Goal: Task Accomplishment & Management: Complete application form

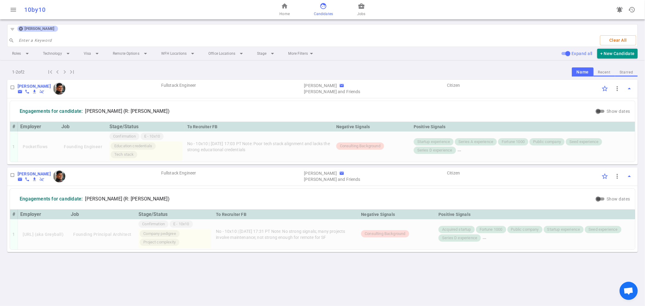
drag, startPoint x: 354, startPoint y: 7, endPoint x: 365, endPoint y: 10, distance: 10.9
click at [355, 8] on div "home Home face Candidates business_center Jobs" at bounding box center [322, 9] width 210 height 19
click at [359, 8] on span "business_center" at bounding box center [361, 5] width 7 height 7
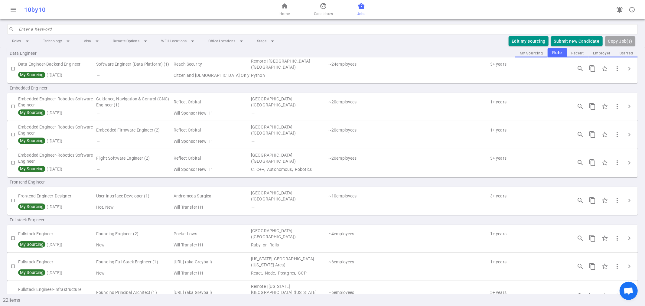
scroll to position [134, 0]
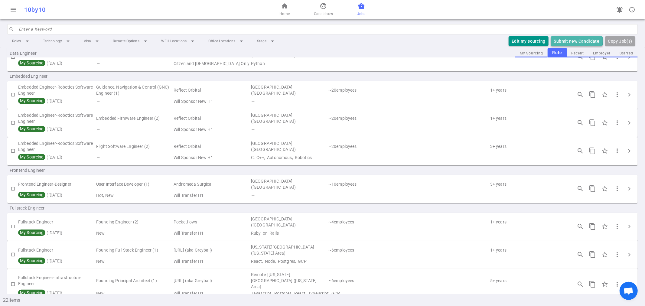
click at [569, 40] on button "Submit new Candidate" at bounding box center [577, 41] width 52 height 10
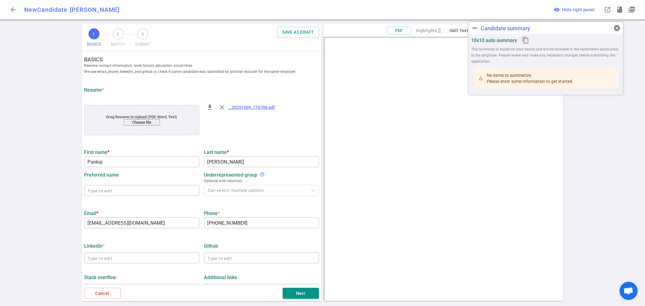
type input "Pankaj"
type input "[PERSON_NAME]"
type input "[EMAIL_ADDRESS][DOMAIN_NAME]"
type input "+1 (878) 348-1130"
type input "Optum"
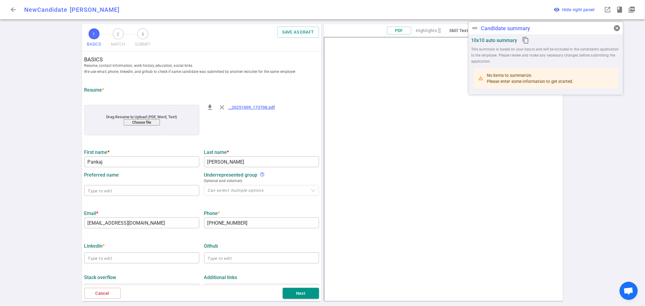
type textarea "Lead Software Engineer, California"
type input "6.2"
type input "San Diego State"
type input "Computer Science"
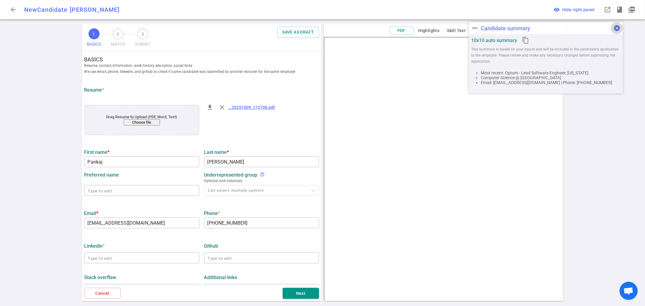
click at [619, 26] on span "cancel" at bounding box center [616, 27] width 7 height 7
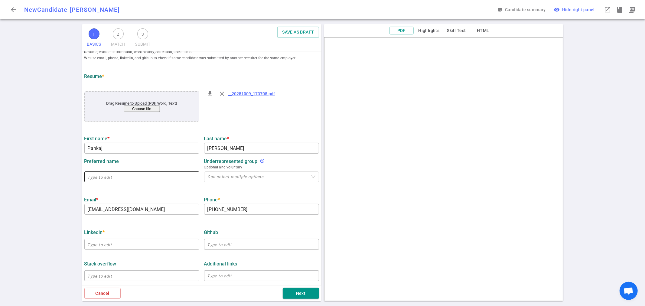
scroll to position [34, 0]
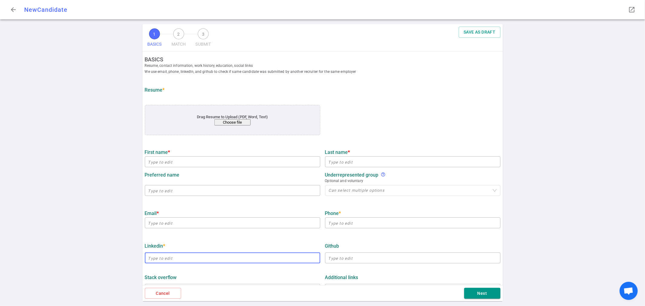
click at [167, 260] on input "text" at bounding box center [232, 258] width 175 height 10
paste input "[URL][DOMAIN_NAME][PERSON_NAME]"
type input "[URL][DOMAIN_NAME][PERSON_NAME]"
click at [175, 221] on input "email" at bounding box center [232, 223] width 175 height 10
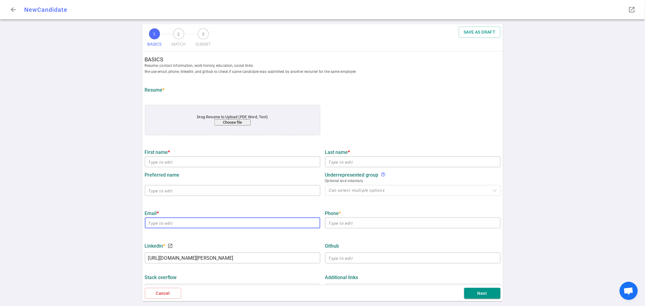
paste input "[EMAIL_ADDRESS][DOMAIN_NAME]"
type input "[EMAIL_ADDRESS][DOMAIN_NAME]"
click at [173, 159] on input "text" at bounding box center [232, 162] width 175 height 10
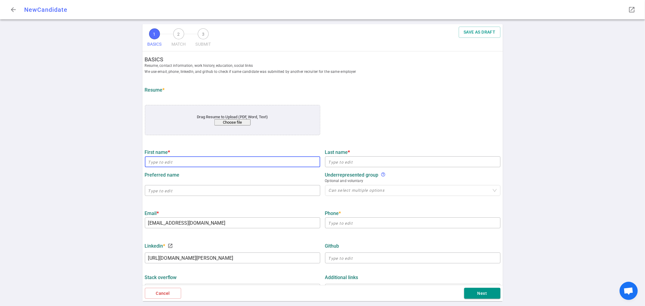
paste input "Pankaj"
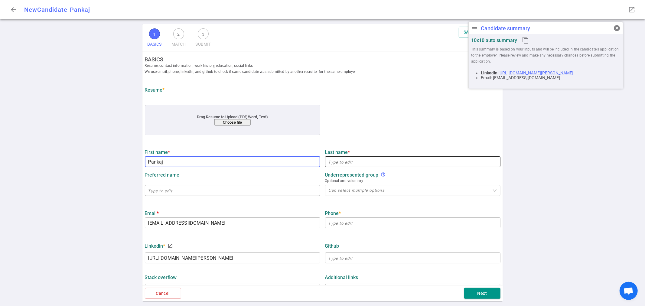
type input "Pankaj"
click at [347, 164] on input "text" at bounding box center [412, 162] width 175 height 10
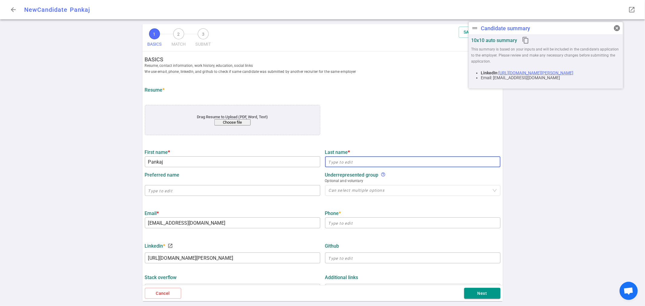
paste input "[PERSON_NAME]"
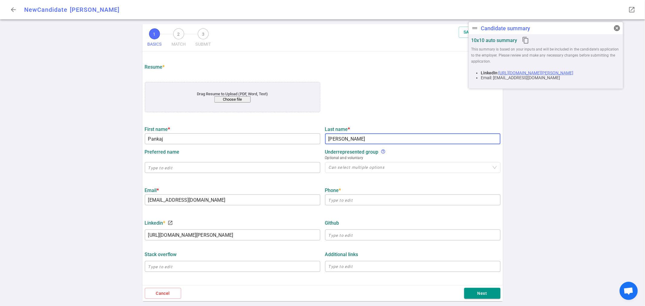
scroll to position [34, 0]
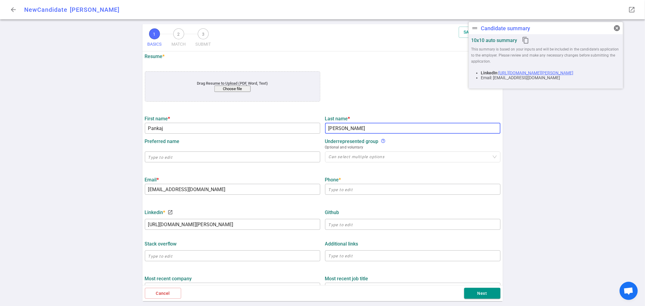
type input "[PERSON_NAME]"
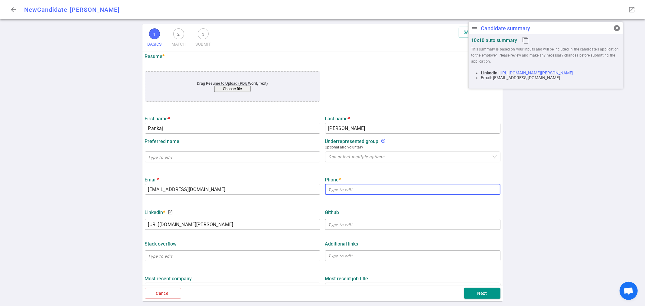
click at [343, 189] on input "text" at bounding box center [412, 189] width 175 height 10
paste input "878) 348-1130"
type input "878) 348-1130"
click at [351, 227] on input "text" at bounding box center [412, 225] width 175 height 10
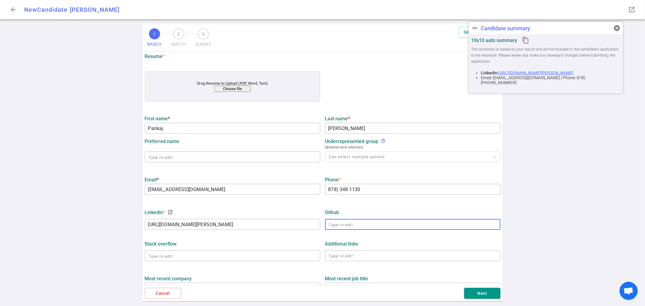
paste input "[URL][DOMAIN_NAME]"
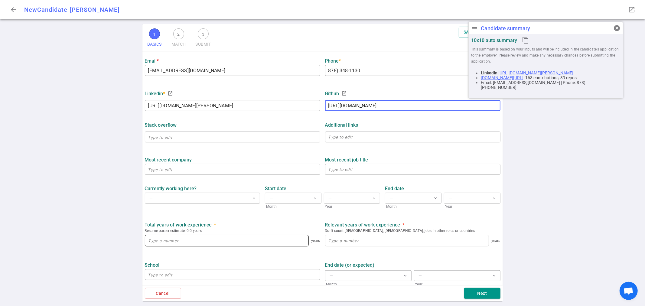
scroll to position [168, 0]
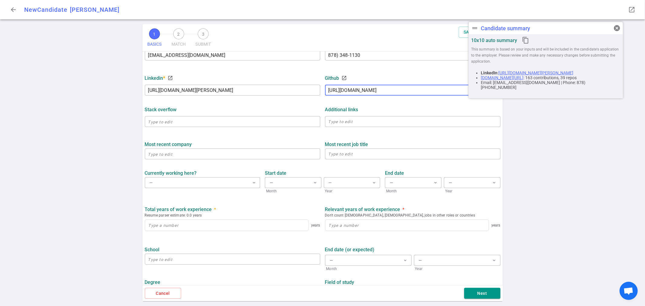
type input "[URL][DOMAIN_NAME]"
click at [265, 223] on input at bounding box center [226, 225] width 163 height 11
type input "1"
drag, startPoint x: 331, startPoint y: 225, endPoint x: 335, endPoint y: 225, distance: 3.6
click at [335, 225] on input at bounding box center [406, 225] width 163 height 11
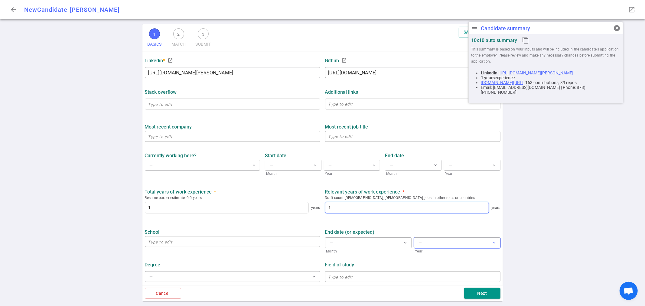
scroll to position [188, 0]
type input "1"
click at [480, 295] on button "Next" at bounding box center [482, 293] width 36 height 11
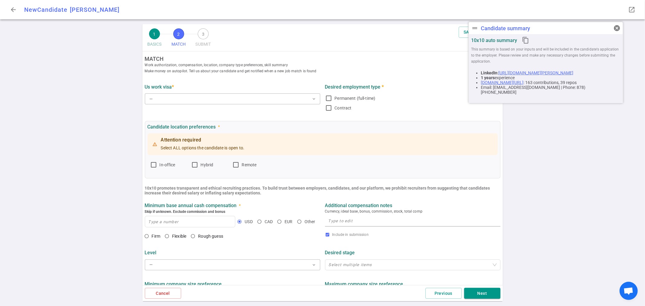
scroll to position [0, 0]
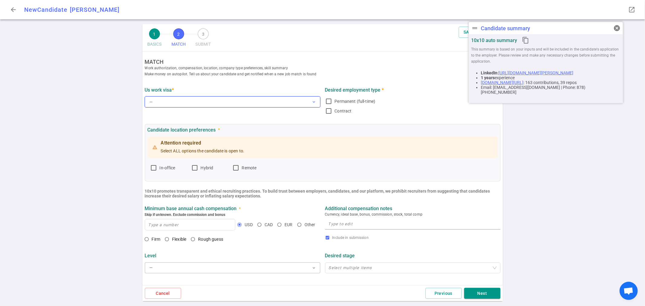
click at [173, 100] on button "— expand_more" at bounding box center [232, 101] width 175 height 11
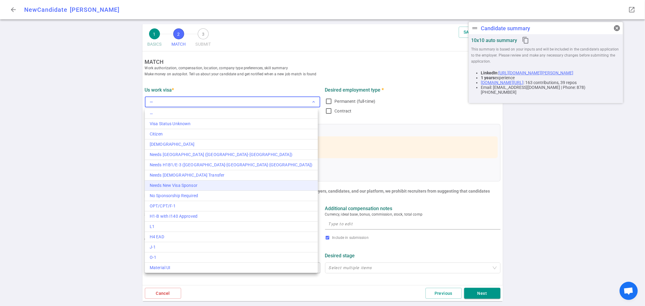
click at [197, 187] on div "Needs New Visa Sponsor" at bounding box center [231, 185] width 163 height 6
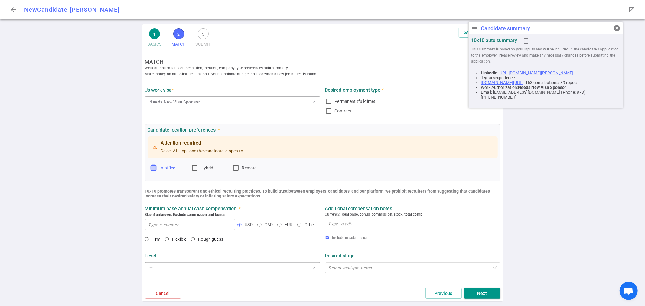
click at [153, 169] on input "In-office" at bounding box center [153, 167] width 7 height 7
checkbox input "true"
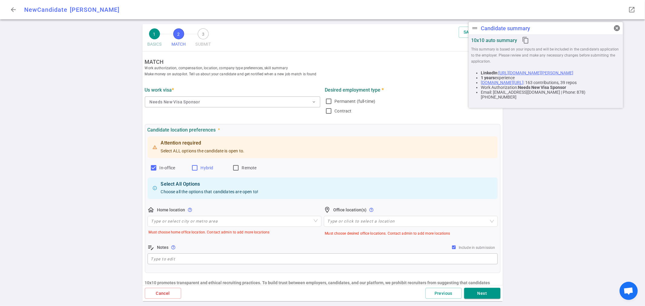
click at [195, 168] on input "Hybrid" at bounding box center [194, 167] width 7 height 7
checkbox input "true"
click at [237, 168] on input "Remote" at bounding box center [235, 167] width 7 height 7
checkbox input "true"
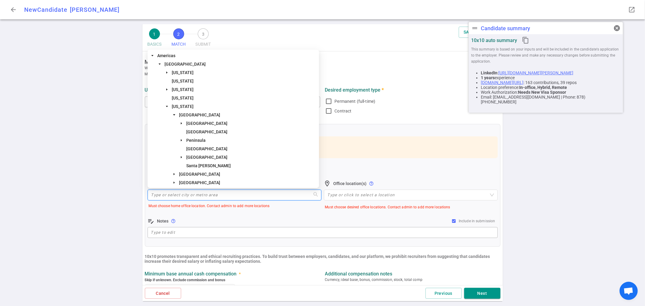
click at [174, 192] on input "search" at bounding box center [234, 195] width 167 height 10
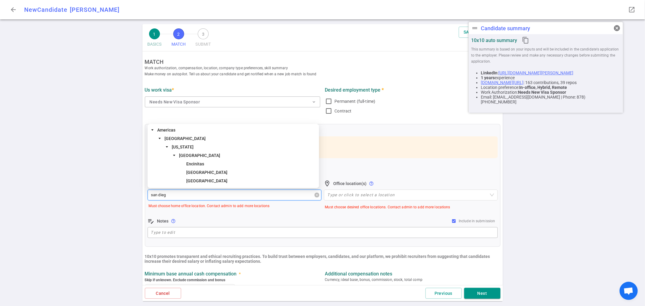
type input "[GEOGRAPHIC_DATA]"
click at [202, 171] on span "[GEOGRAPHIC_DATA]" at bounding box center [206, 172] width 41 height 5
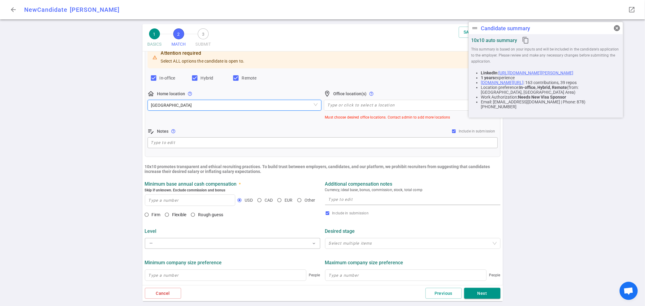
scroll to position [101, 0]
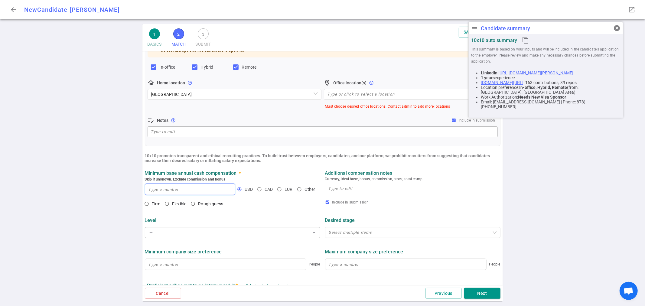
click at [176, 188] on input at bounding box center [190, 189] width 90 height 11
type input "190,000"
click at [169, 204] on input "Flexible" at bounding box center [167, 204] width 10 height 10
radio input "true"
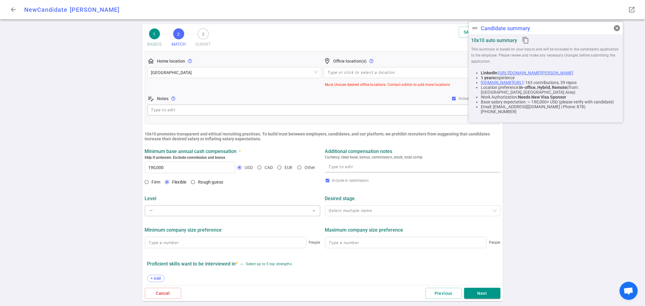
scroll to position [134, 0]
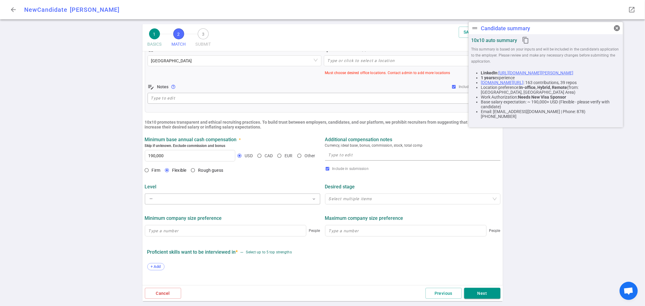
click at [367, 157] on textarea at bounding box center [412, 155] width 169 height 7
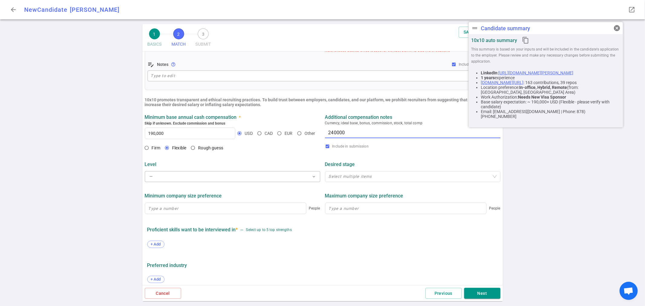
scroll to position [168, 0]
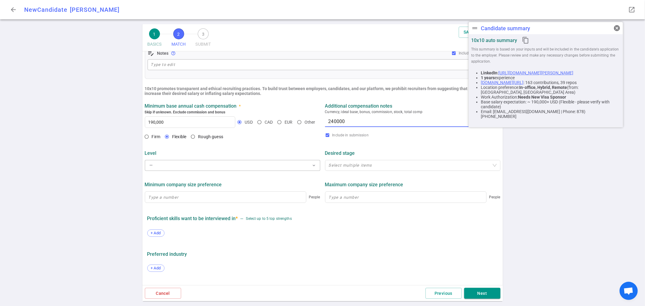
drag, startPoint x: 345, startPoint y: 123, endPoint x: 328, endPoint y: 123, distance: 17.2
click at [328, 123] on textarea "240000" at bounding box center [412, 121] width 169 height 7
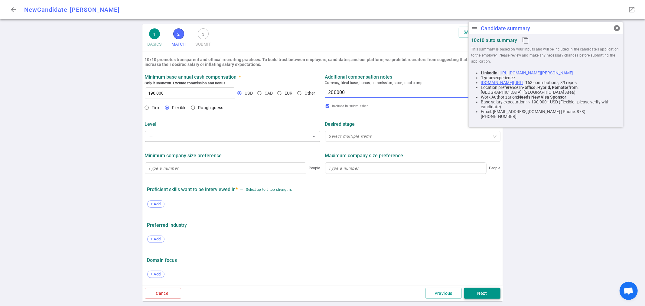
type textarea "200000"
click at [487, 293] on button "Next" at bounding box center [482, 293] width 36 height 11
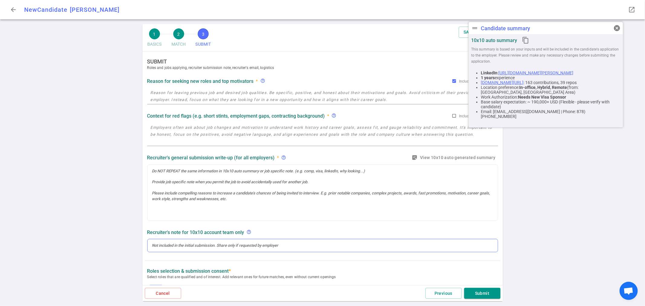
scroll to position [0, 0]
click at [168, 93] on textarea at bounding box center [323, 97] width 344 height 14
drag, startPoint x: 620, startPoint y: 28, endPoint x: 612, endPoint y: 27, distance: 8.6
click at [620, 28] on span "cancel" at bounding box center [616, 27] width 7 height 7
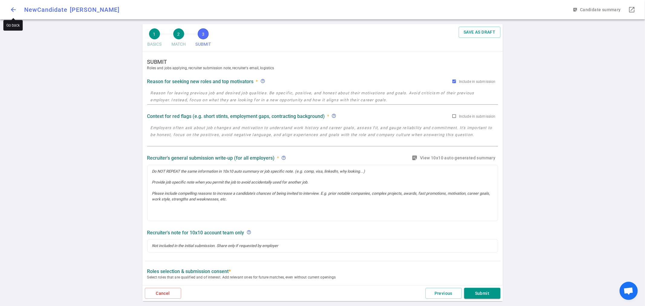
click at [11, 6] on span "arrow_back" at bounding box center [13, 9] width 7 height 7
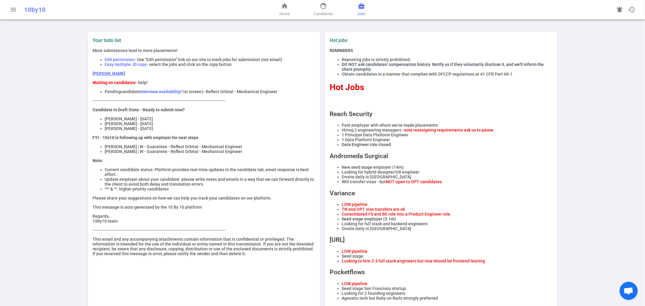
click at [359, 7] on span "business_center" at bounding box center [361, 5] width 7 height 7
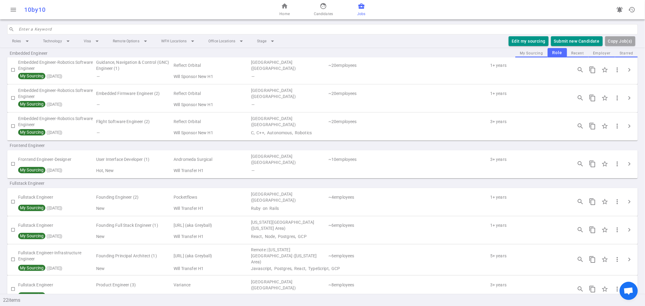
scroll to position [201, 0]
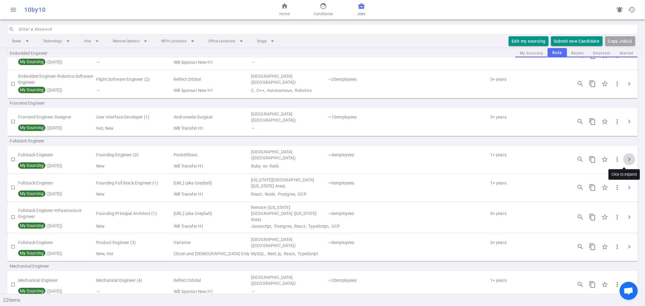
click at [626, 157] on span "chevron_right" at bounding box center [629, 159] width 7 height 7
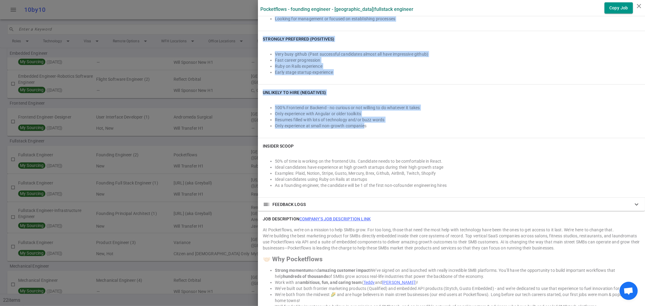
scroll to position [403, 0]
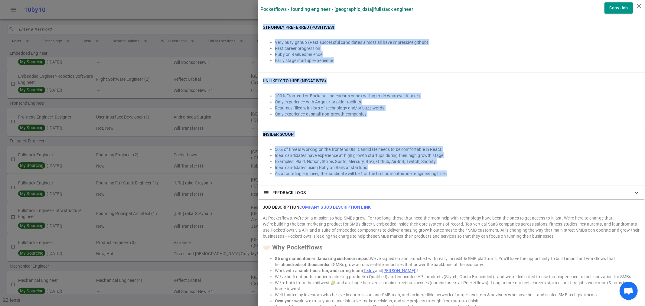
drag, startPoint x: 257, startPoint y: 103, endPoint x: 450, endPoint y: 172, distance: 204.3
copy div "EMPLOYER TECH STACK AWS, Postgres, React, Redis, Ruby on Rails, TypeScript, Kub…"
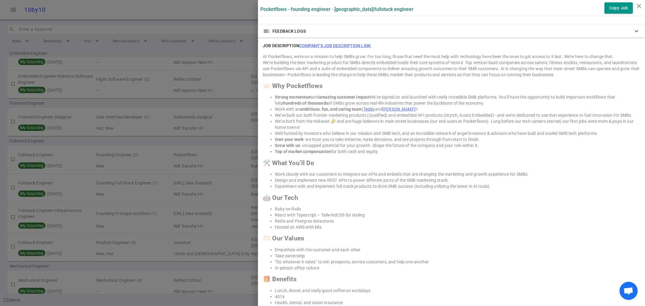
scroll to position [605, 0]
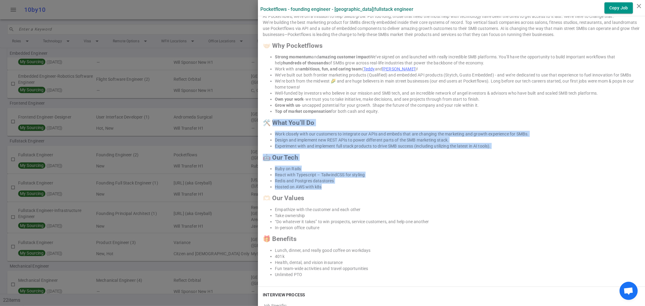
drag, startPoint x: 270, startPoint y: 122, endPoint x: 354, endPoint y: 184, distance: 104.1
click at [354, 184] on div "At Pocketflows, we’re on a mission to help SMBs grow. For too long, those that …" at bounding box center [451, 145] width 377 height 264
copy div "hat You’ll Do Work closely with our customers to integrate our APIs and embeds …"
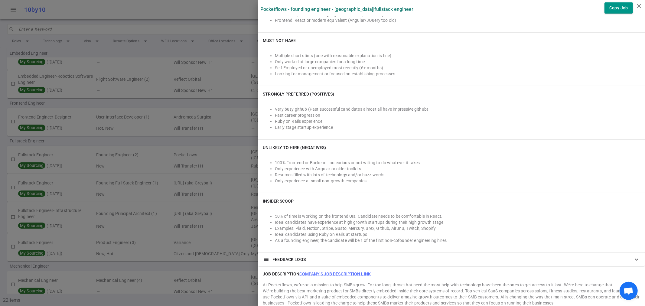
scroll to position [336, 0]
click at [639, 6] on icon "close" at bounding box center [638, 5] width 7 height 7
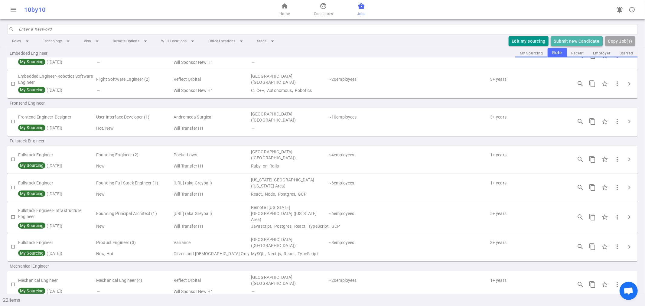
click at [572, 42] on button "Submit new Candidate" at bounding box center [577, 41] width 52 height 10
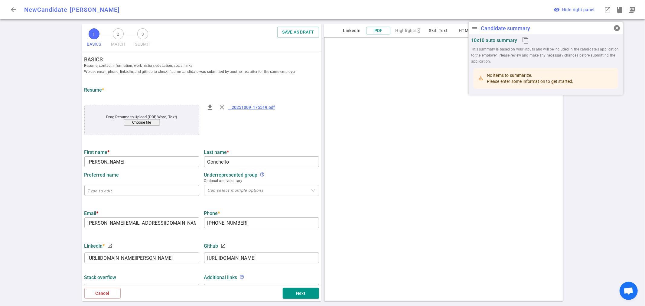
type input "Jose"
type input "Conchello"
type input "jose.conchello@gmail.com"
type input "+1 314-910-3729"
type input "https://linkedin.com/in/jose-conchello"
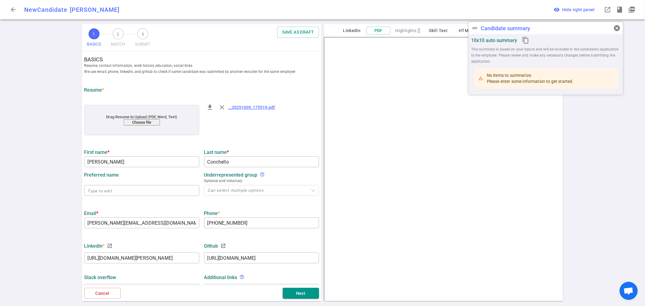
type input "https://github.com/conc2304"
type textarea "clyzby.com"
type input "Ocvbe"
type textarea "Front-End Product Engineer"
type input "9.3"
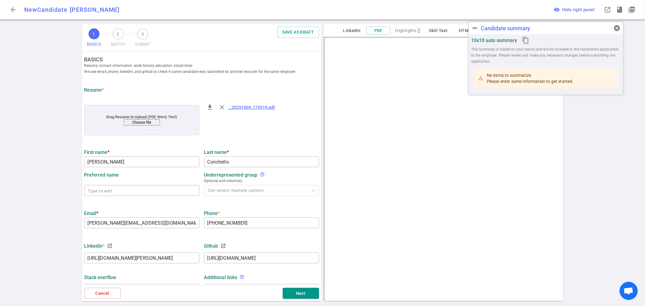
type input "Harvard University"
type input "Liberal Arts, Digital Media Design"
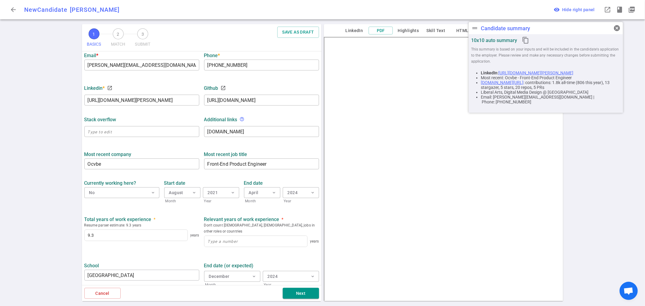
scroll to position [168, 0]
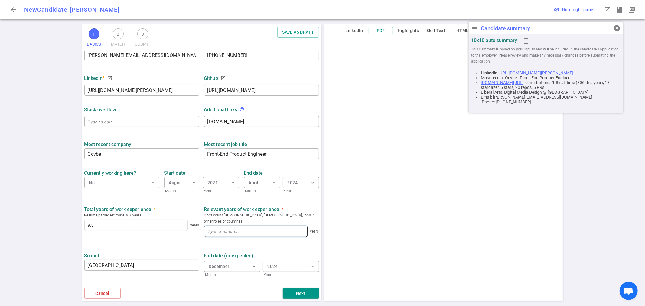
click at [234, 226] on input at bounding box center [255, 231] width 103 height 11
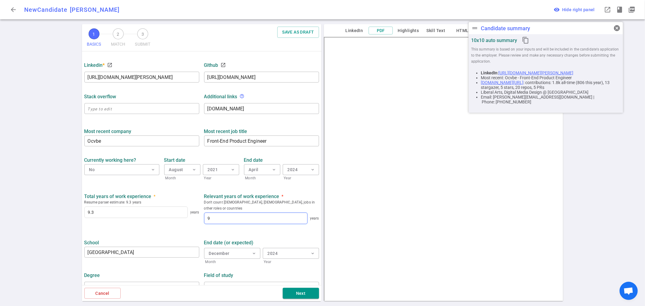
scroll to position [188, 0]
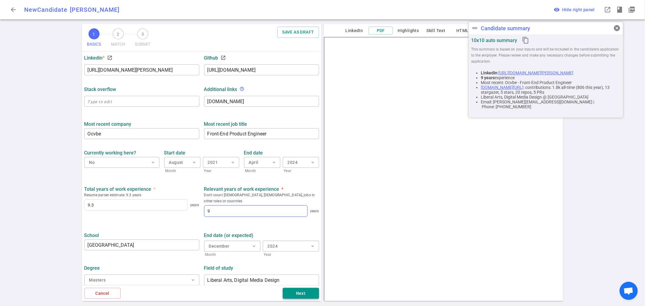
type input "9"
click at [300, 298] on button "Next" at bounding box center [301, 293] width 36 height 11
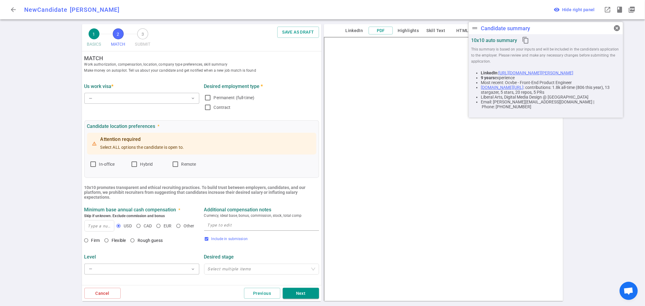
scroll to position [0, 0]
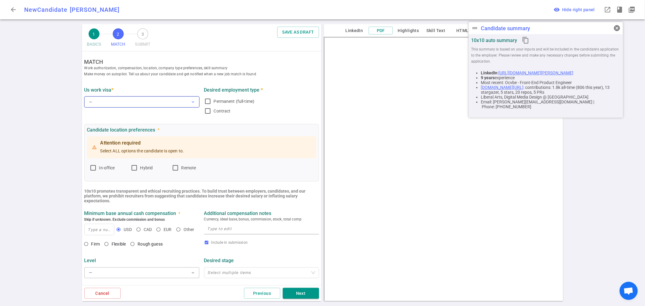
click at [130, 103] on button "— expand_more" at bounding box center [141, 101] width 115 height 11
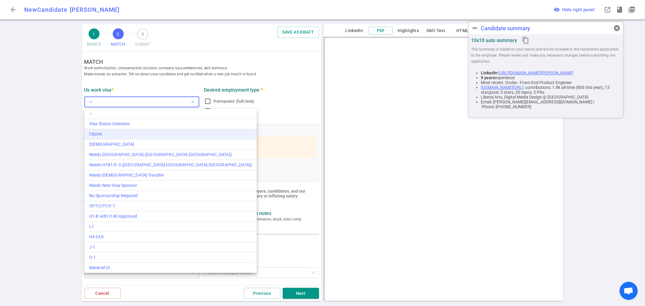
click at [102, 135] on div "Citizen" at bounding box center [170, 134] width 163 height 6
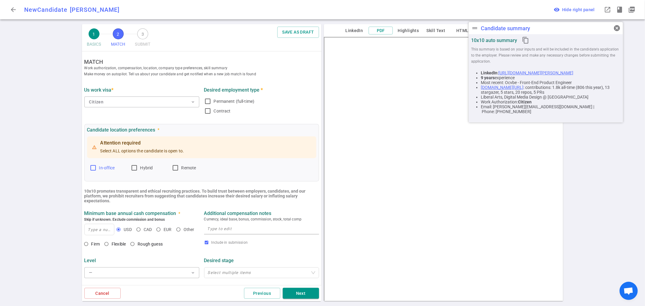
click at [93, 168] on input "In-office" at bounding box center [93, 167] width 7 height 7
checkbox input "true"
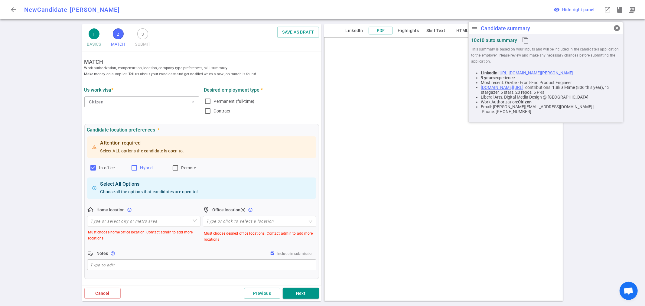
drag, startPoint x: 135, startPoint y: 169, endPoint x: 143, endPoint y: 169, distance: 8.5
click at [135, 169] on input "Hybrid" at bounding box center [134, 167] width 7 height 7
checkbox input "true"
click at [174, 169] on input "Remote" at bounding box center [175, 167] width 7 height 7
checkbox input "true"
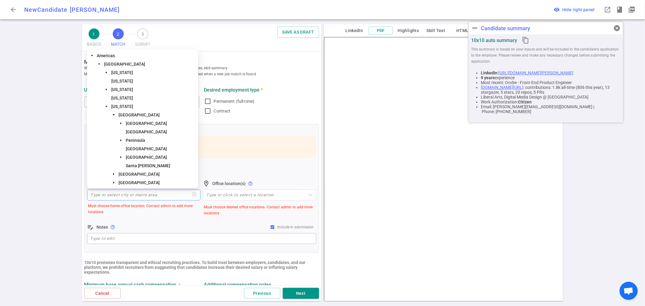
click at [141, 191] on input "search" at bounding box center [144, 195] width 106 height 10
click at [142, 115] on span "[GEOGRAPHIC_DATA]" at bounding box center [139, 115] width 41 height 5
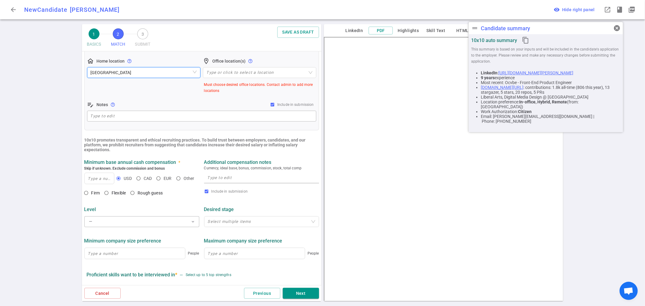
scroll to position [134, 0]
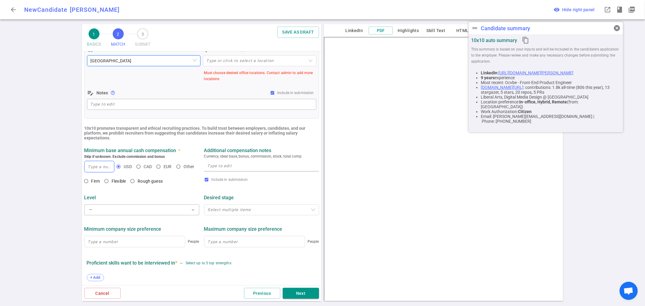
click at [90, 168] on input at bounding box center [100, 166] width 30 height 11
type input "230,000"
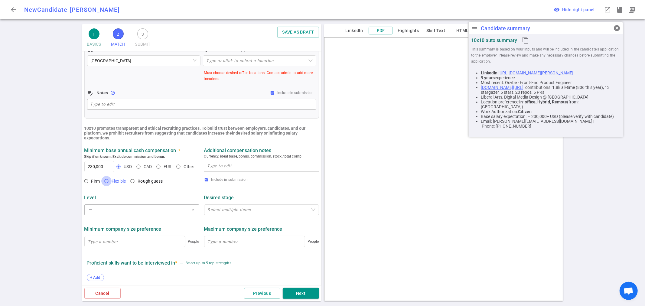
click at [105, 181] on input "Flexible" at bounding box center [106, 181] width 10 height 10
radio input "true"
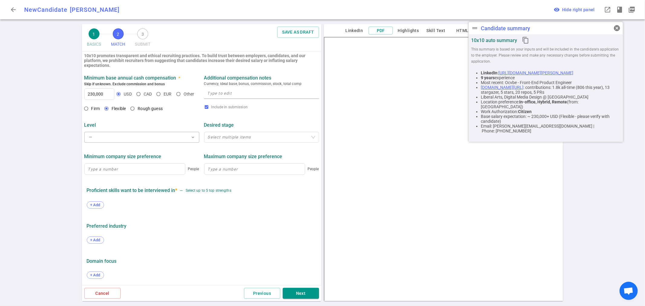
scroll to position [208, 0]
click at [298, 294] on button "Next" at bounding box center [301, 293] width 36 height 11
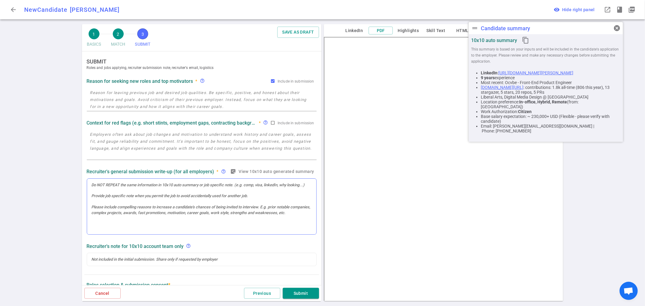
scroll to position [0, 0]
click at [123, 198] on div at bounding box center [201, 207] width 229 height 56
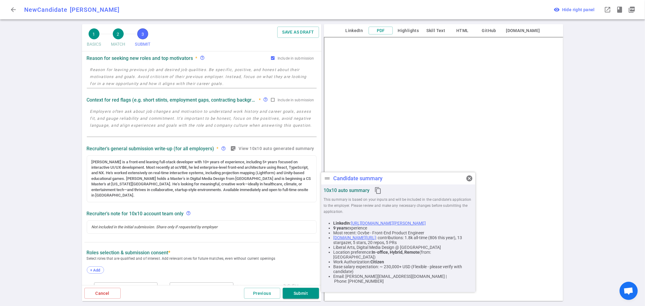
scroll to position [34, 0]
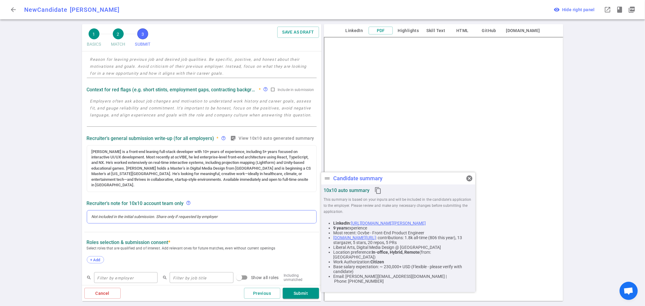
click at [111, 214] on div at bounding box center [202, 216] width 220 height 5
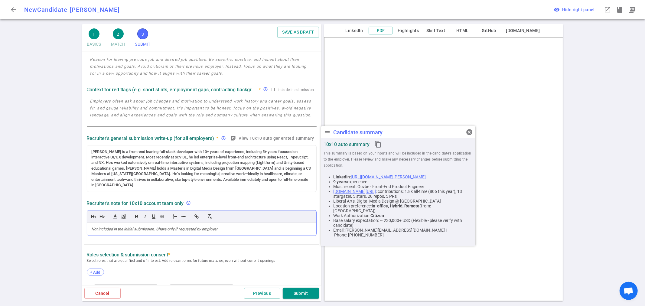
scroll to position [46, 0]
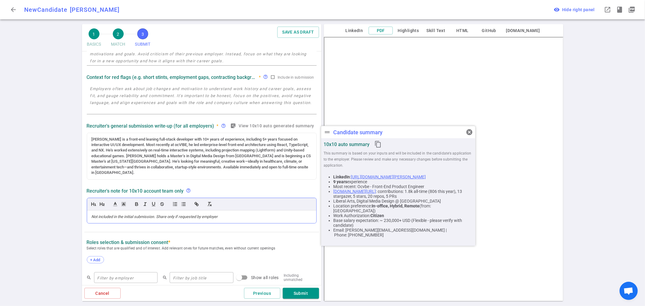
paste div
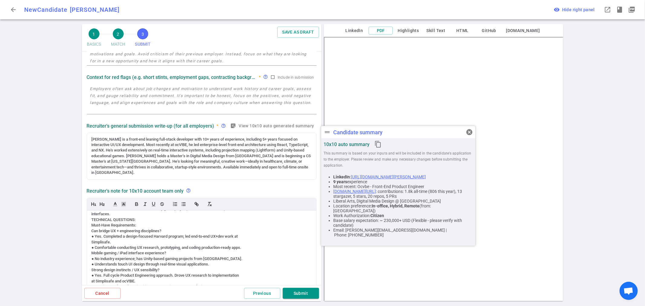
scroll to position [215, 0]
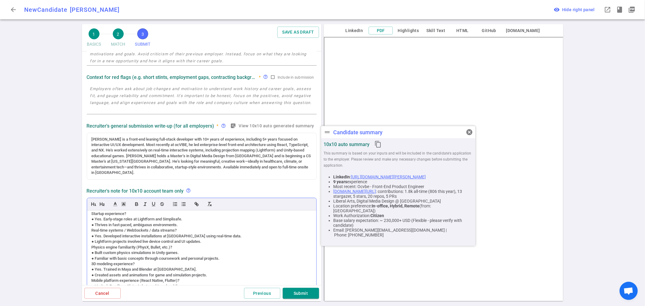
click at [258, 228] on div "Real-time systems / WebSockets / data streams?" at bounding box center [202, 230] width 220 height 5
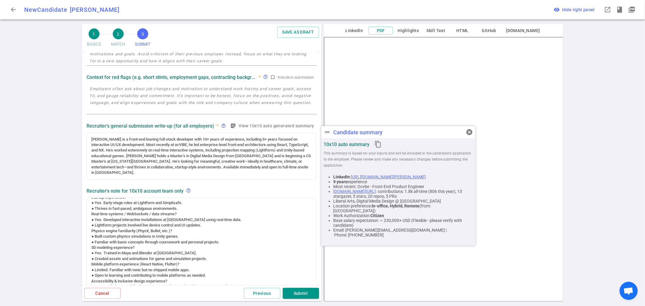
scroll to position [34, 0]
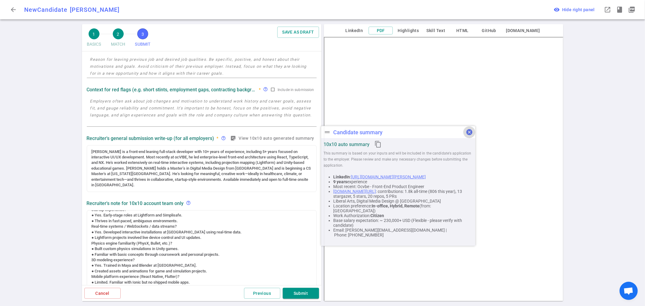
click at [467, 132] on span "cancel" at bounding box center [469, 132] width 7 height 7
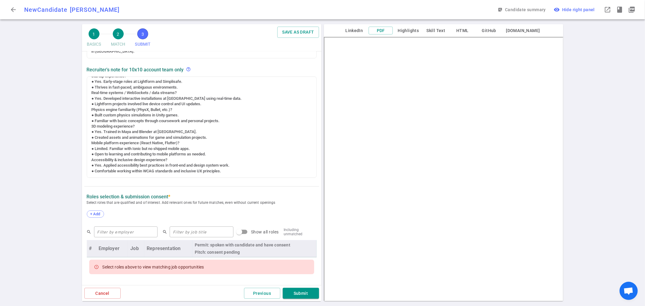
scroll to position [201, 0]
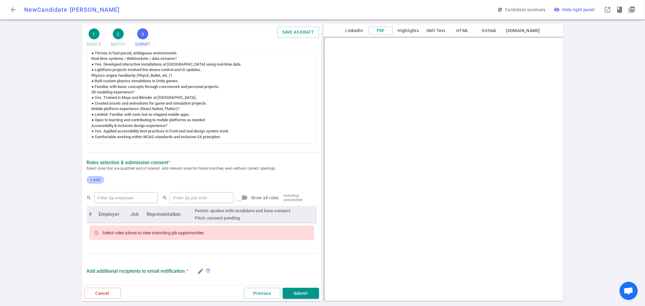
click at [98, 178] on span "+ Add" at bounding box center [95, 180] width 14 height 5
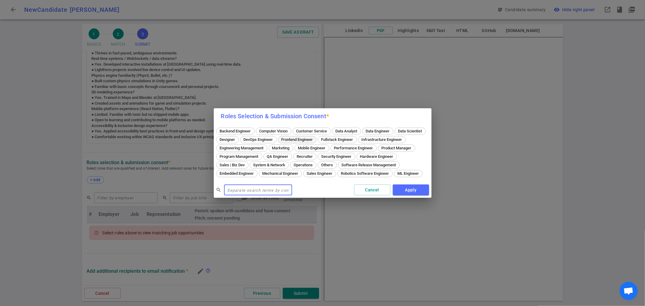
click at [315, 137] on span "Frontend Engineer" at bounding box center [297, 139] width 36 height 5
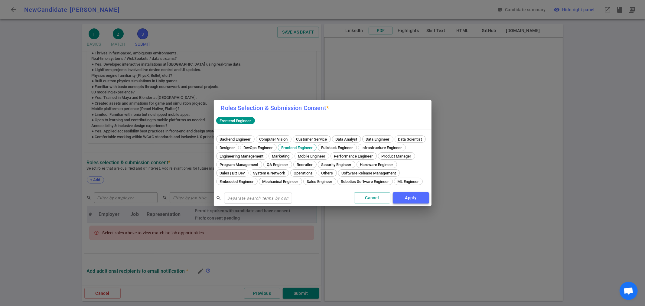
click at [412, 203] on button "Apply" at bounding box center [411, 197] width 36 height 11
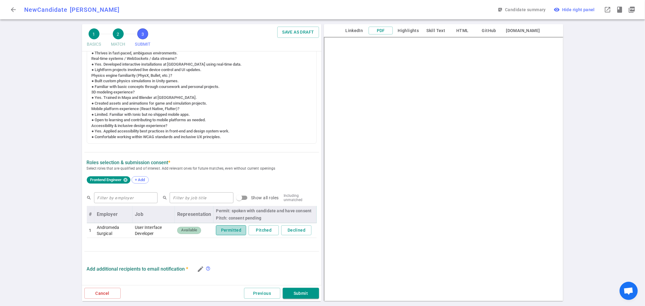
click at [232, 226] on button "Permitted" at bounding box center [231, 230] width 30 height 10
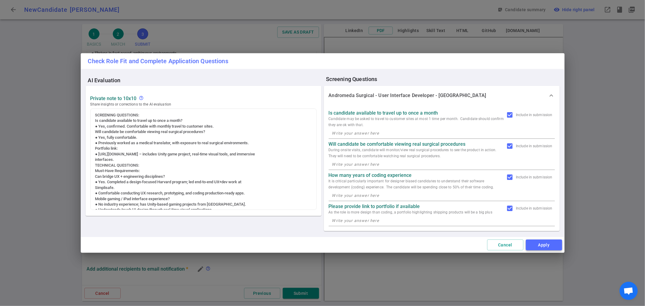
click at [542, 246] on button "Apply" at bounding box center [544, 245] width 36 height 11
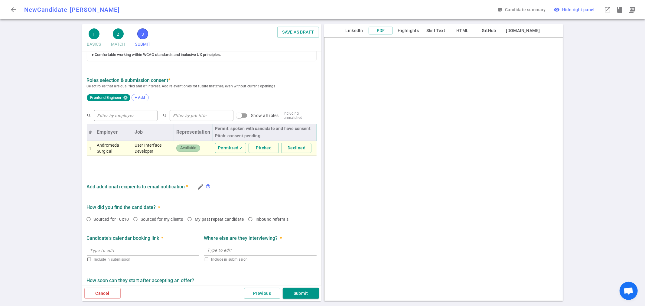
scroll to position [292, 0]
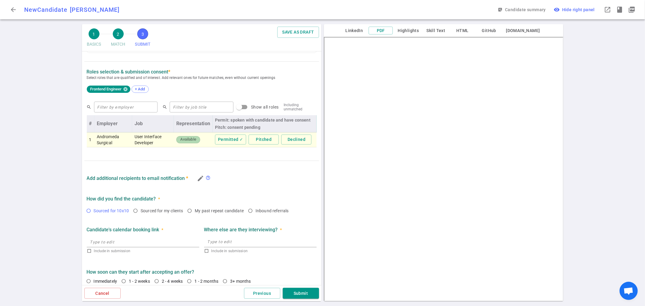
click at [89, 206] on input "Sourced for 10x10" at bounding box center [88, 211] width 10 height 10
radio input "true"
click at [122, 276] on input "1 - 2 weeks" at bounding box center [124, 281] width 10 height 10
radio input "true"
click at [89, 277] on input "Immediately" at bounding box center [88, 281] width 10 height 10
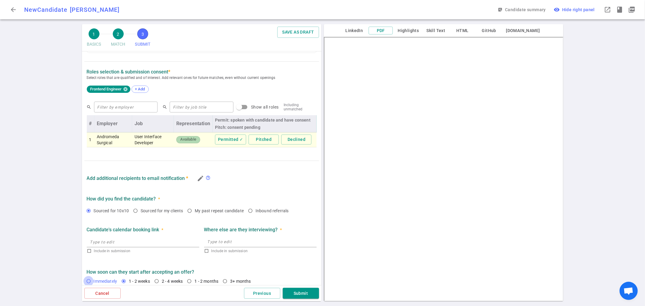
radio input "true"
click at [295, 293] on button "Submit" at bounding box center [301, 293] width 36 height 11
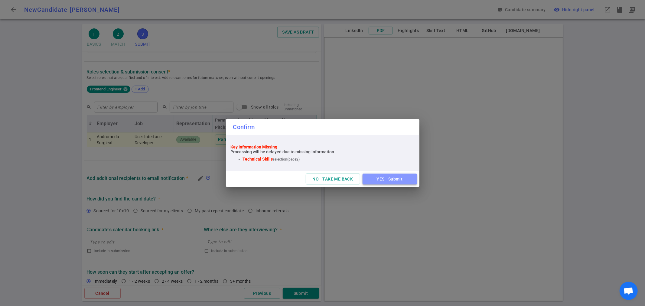
click at [391, 183] on button "YES - Submit" at bounding box center [390, 179] width 54 height 11
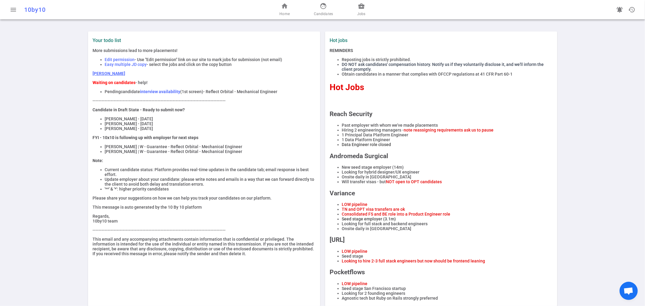
click at [367, 5] on div "home Home face Candidates business_center Jobs" at bounding box center [322, 9] width 210 height 19
click at [362, 5] on span "business_center" at bounding box center [361, 5] width 7 height 7
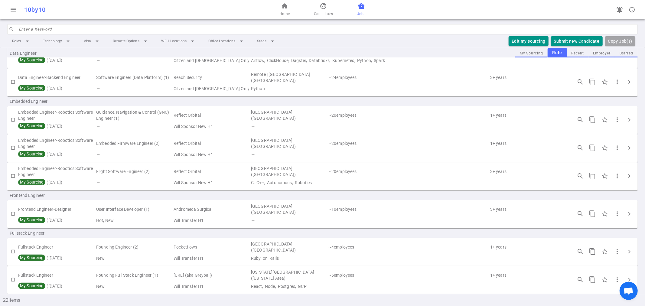
scroll to position [134, 0]
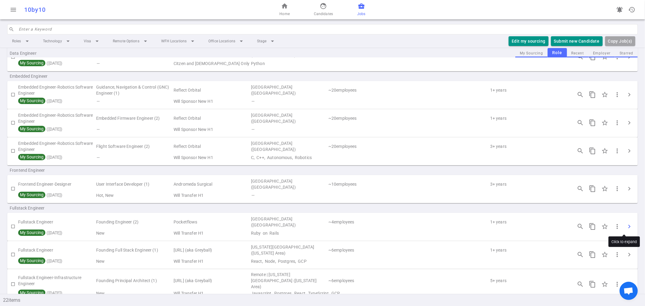
click at [626, 226] on span "chevron_right" at bounding box center [629, 226] width 7 height 7
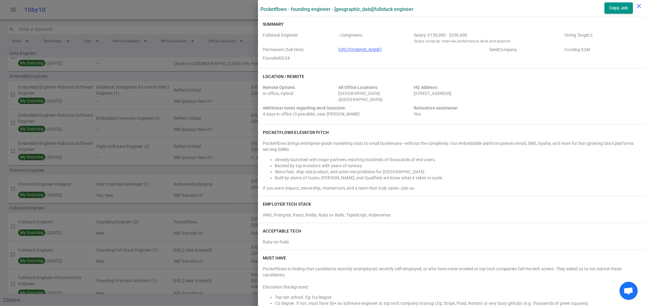
click at [640, 4] on icon "close" at bounding box center [638, 5] width 7 height 7
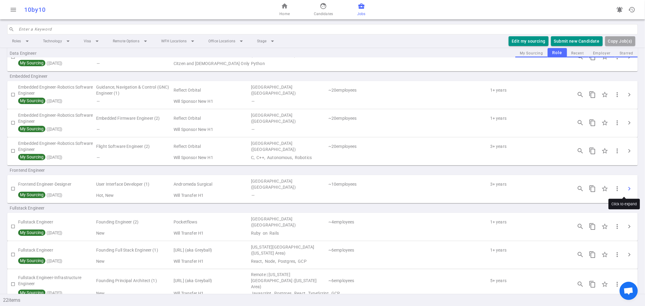
click at [627, 186] on span "chevron_right" at bounding box center [629, 188] width 7 height 7
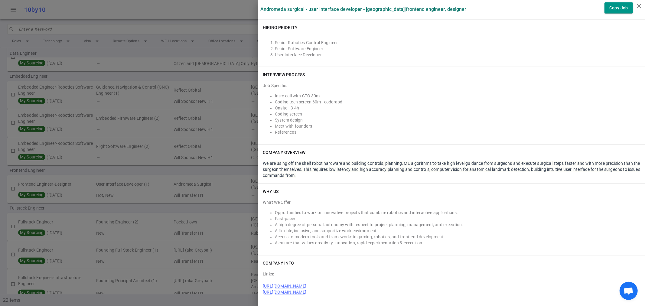
scroll to position [908, 0]
drag, startPoint x: 270, startPoint y: 101, endPoint x: 339, endPoint y: 102, distance: 69.0
click at [339, 102] on li "Coding tech screen 60m - coderapd" at bounding box center [457, 102] width 365 height 6
copy li "Coding tech screen 60m - coderapd"
drag, startPoint x: 270, startPoint y: 106, endPoint x: 294, endPoint y: 105, distance: 23.7
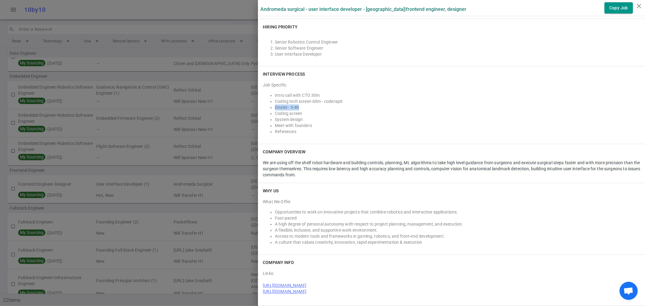
click at [294, 105] on li "Onsite - 3-4h" at bounding box center [457, 108] width 365 height 6
copy li "Onsite - 3-4h"
click at [275, 113] on li "Coding screen" at bounding box center [457, 114] width 365 height 6
drag, startPoint x: 270, startPoint y: 113, endPoint x: 307, endPoint y: 115, distance: 37.5
click at [307, 115] on li "Coding screen" at bounding box center [457, 114] width 365 height 6
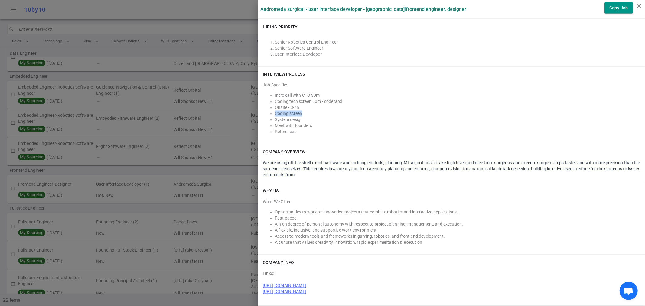
copy li "Coding screen"
drag, startPoint x: 270, startPoint y: 120, endPoint x: 306, endPoint y: 119, distance: 36.6
click at [306, 119] on li "System design" at bounding box center [457, 120] width 365 height 6
copy li "System design"
click at [269, 126] on ul "Intro call with CTO 30m Coding tech screen 60m - coderapd Onsite - 3-4h Coding …" at bounding box center [451, 114] width 377 height 42
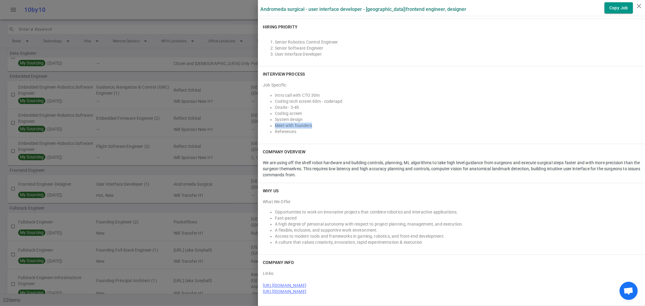
drag, startPoint x: 270, startPoint y: 126, endPoint x: 311, endPoint y: 125, distance: 40.5
click at [311, 125] on li "Meet with founders" at bounding box center [457, 126] width 365 height 6
copy li "Meet with founders"
